Goal: Check status: Check status

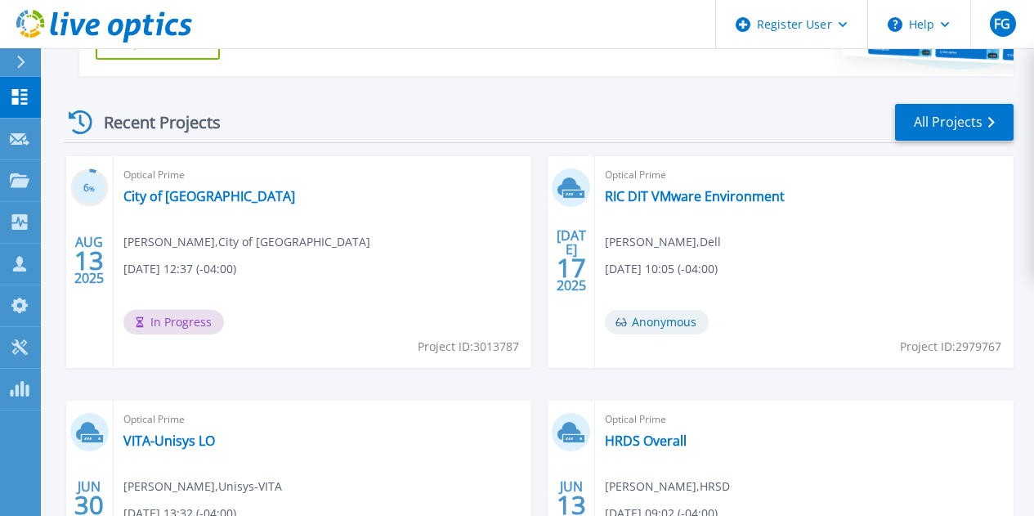
scroll to position [416, 0]
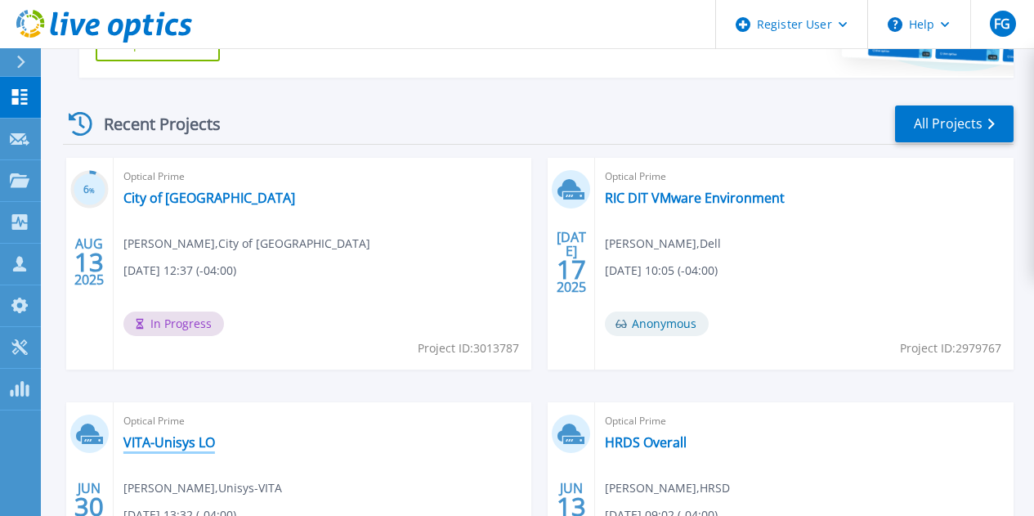
click at [215, 434] on link "VITA-Unisys LO" at bounding box center [169, 442] width 92 height 16
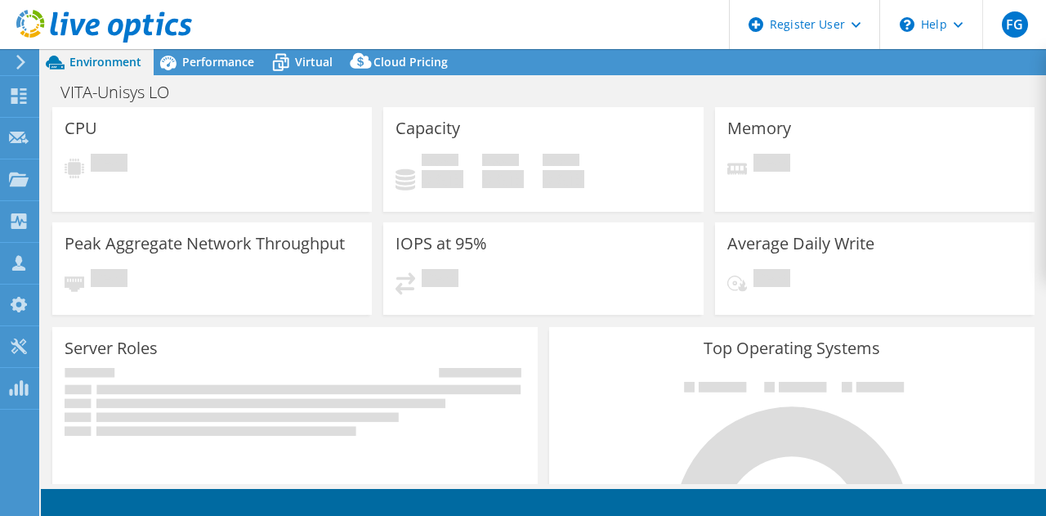
select select "USD"
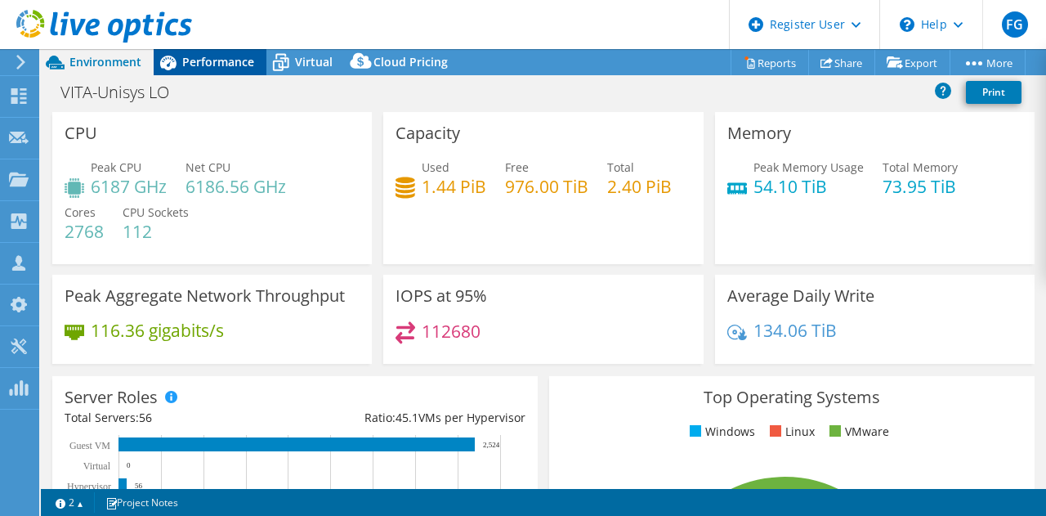
click at [199, 56] on span "Performance" at bounding box center [218, 62] width 72 height 16
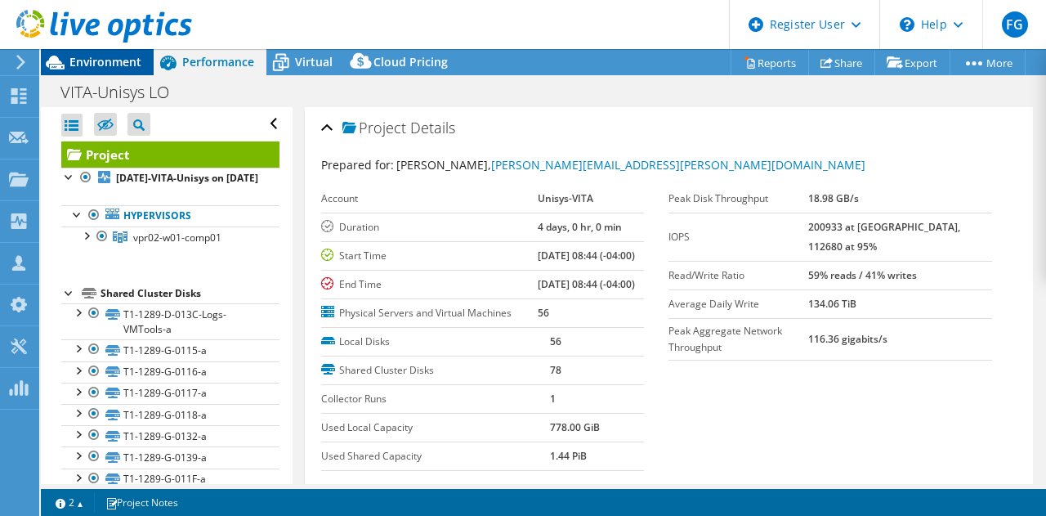
click at [93, 61] on span "Environment" at bounding box center [105, 62] width 72 height 16
